Goal: Task Accomplishment & Management: Complete application form

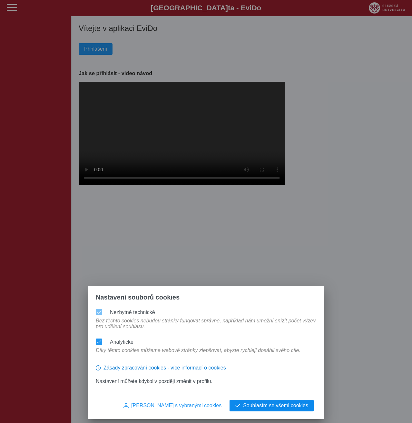
click at [286, 409] on button "Souhlasím se všemi cookies" at bounding box center [272, 406] width 84 height 12
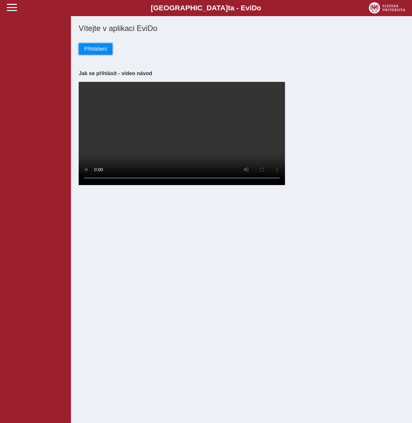
click at [93, 52] on span "Přihlášení" at bounding box center [95, 49] width 23 height 6
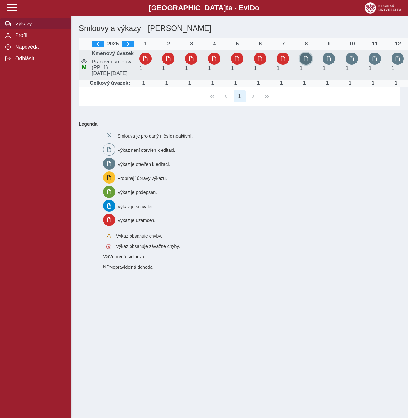
click at [307, 61] on span "button" at bounding box center [305, 58] width 5 height 5
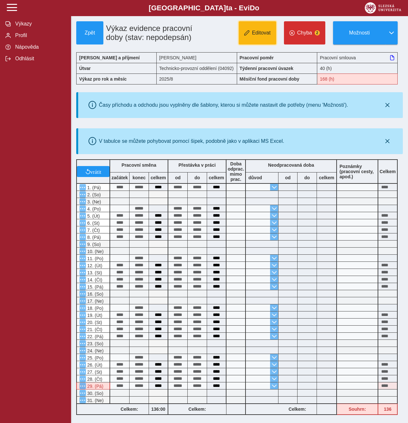
click at [258, 39] on button "Editovat" at bounding box center [256, 32] width 37 height 23
type input "**********"
type input "****"
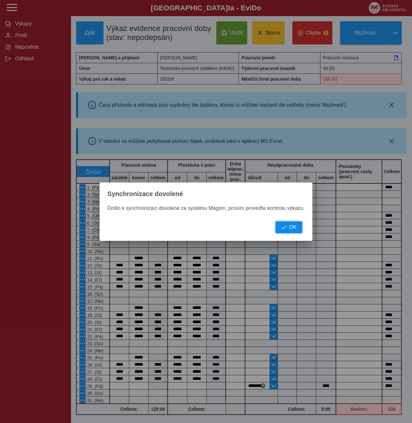
click at [289, 229] on span "OK" at bounding box center [292, 228] width 7 height 6
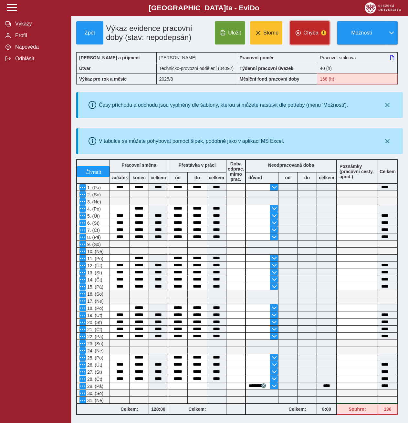
click at [300, 32] on span "button" at bounding box center [297, 32] width 5 height 5
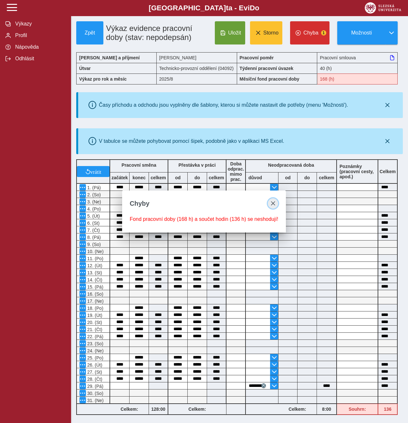
click at [271, 203] on span "close" at bounding box center [272, 203] width 5 height 5
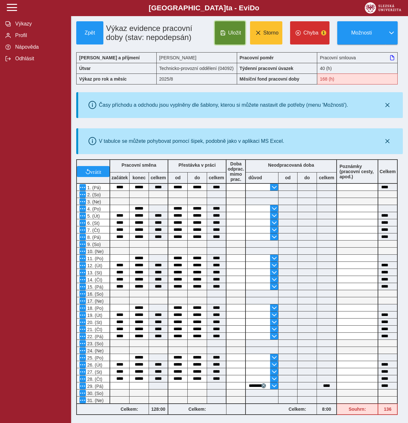
click at [229, 38] on button "Uložit" at bounding box center [230, 32] width 30 height 23
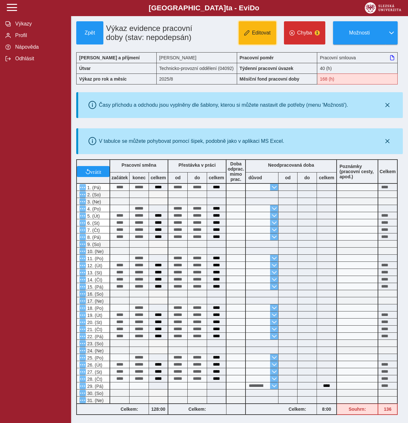
click at [258, 36] on span "Editovat" at bounding box center [261, 33] width 19 height 6
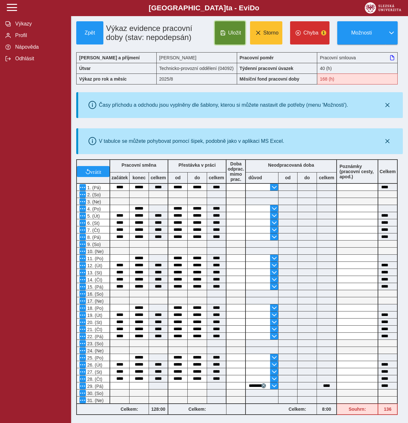
click at [233, 30] on span "Uložit" at bounding box center [234, 33] width 13 height 6
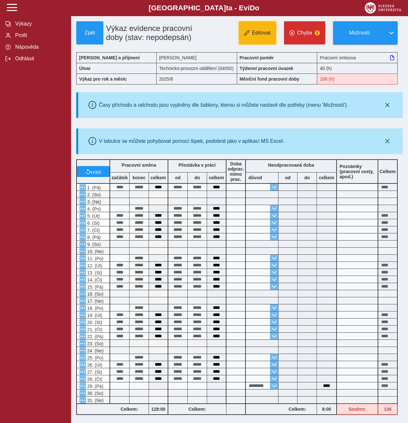
click at [253, 36] on button "Editovat" at bounding box center [256, 32] width 37 height 23
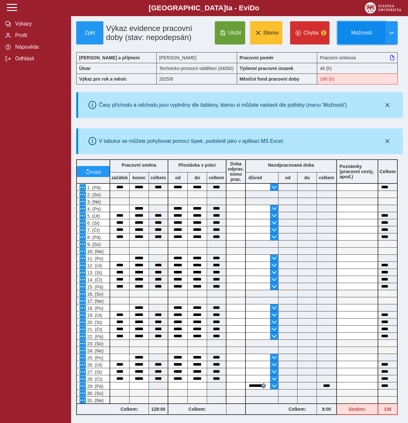
click at [382, 37] on button "Možnosti" at bounding box center [361, 32] width 48 height 23
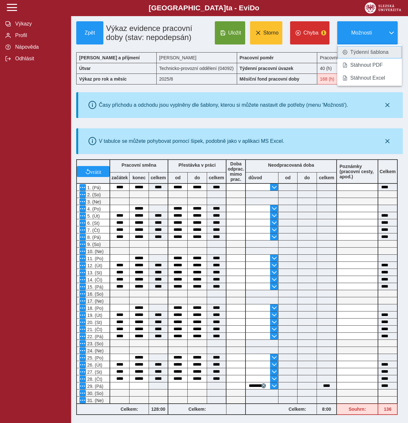
click at [370, 53] on span "Týdenní šablona" at bounding box center [369, 52] width 38 height 5
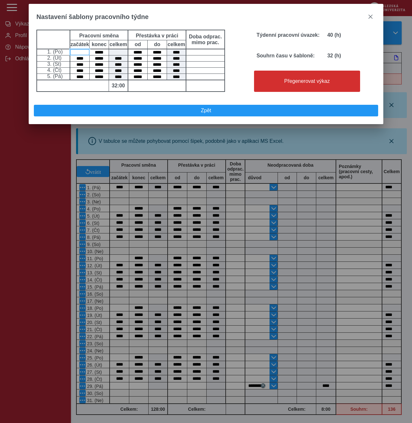
click at [83, 55] on input at bounding box center [79, 52] width 19 height 6
type input "****"
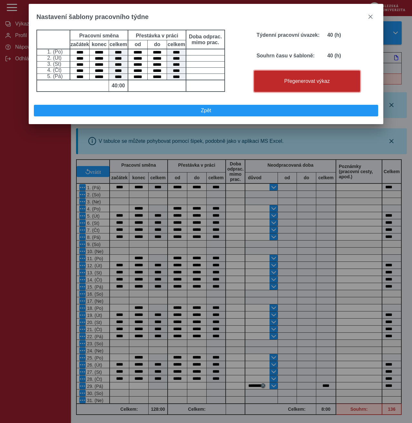
click at [287, 84] on span "Přegenerovat výkaz" at bounding box center [307, 81] width 100 height 6
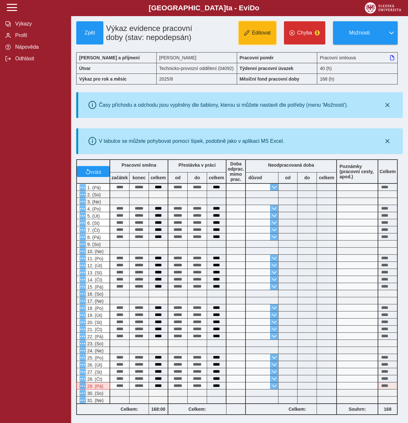
click at [253, 33] on span "Editovat" at bounding box center [261, 33] width 19 height 6
type input "**********"
type input "****"
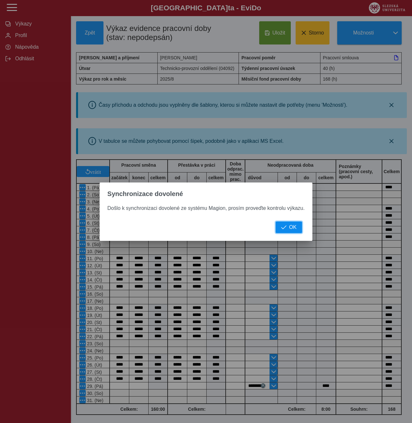
click at [290, 227] on span "OK" at bounding box center [292, 228] width 7 height 6
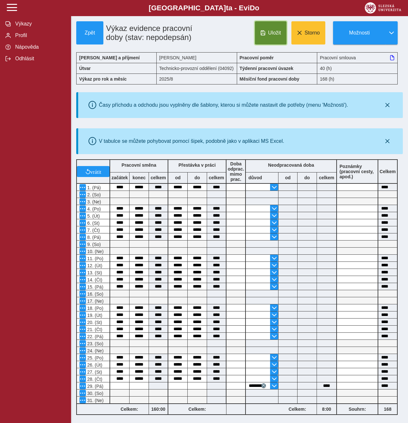
click at [278, 32] on span "Uložit" at bounding box center [274, 33] width 13 height 6
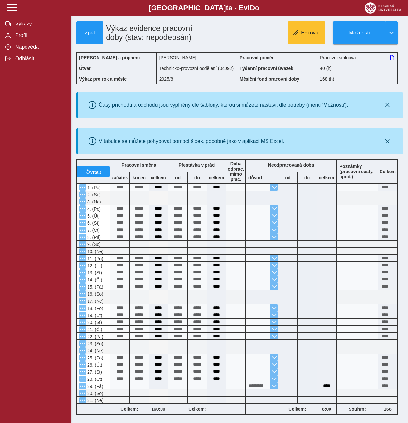
scroll to position [85, 0]
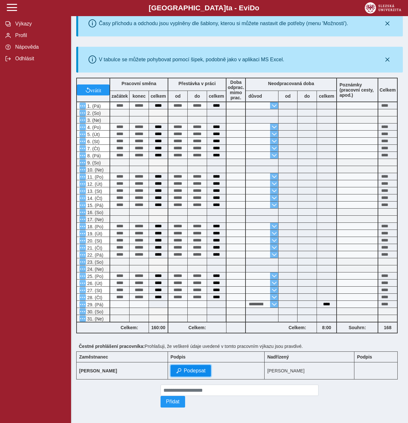
click at [193, 369] on span "Podepsat" at bounding box center [195, 371] width 22 height 6
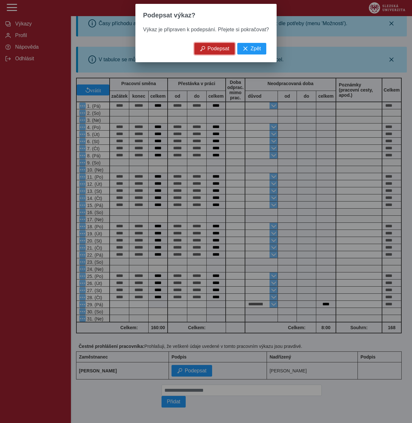
click at [222, 52] on span "Podepsat" at bounding box center [219, 49] width 22 height 6
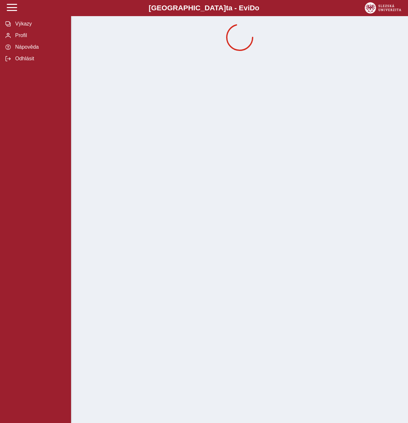
scroll to position [0, 0]
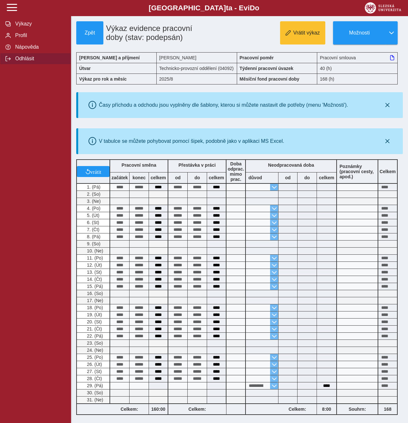
click at [22, 65] on button "Odhlásit" at bounding box center [35, 59] width 71 height 12
